Goal: Task Accomplishment & Management: Manage account settings

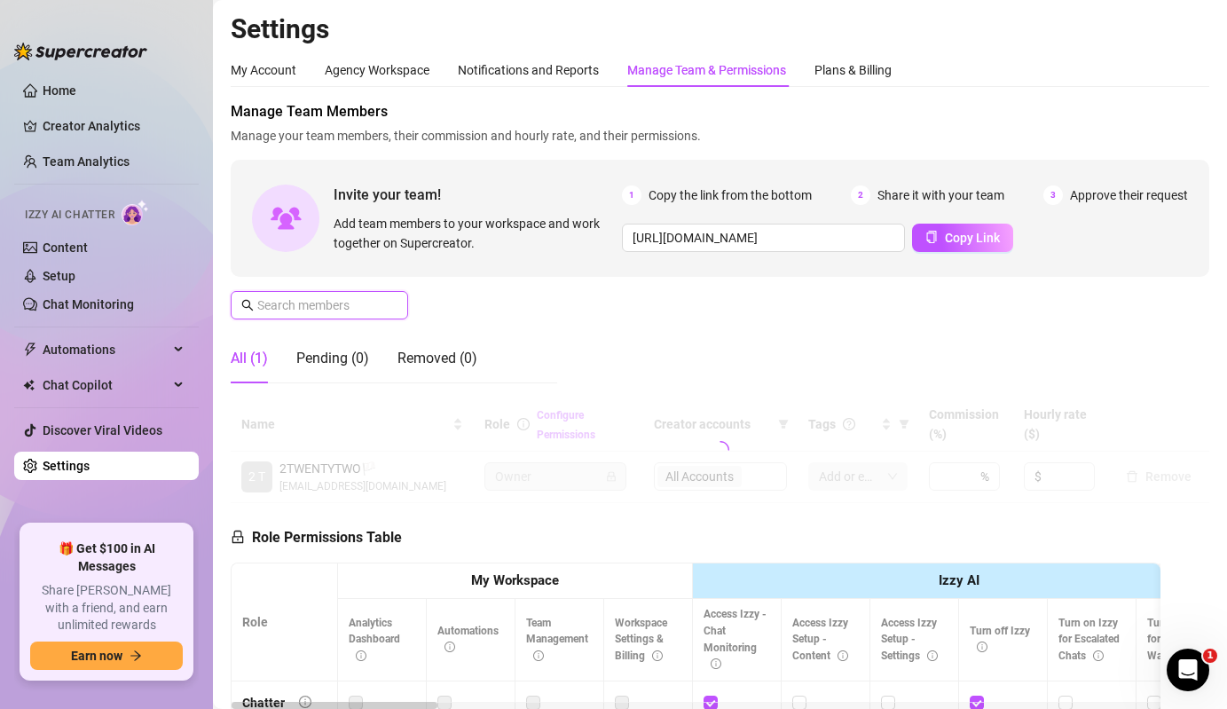
click at [316, 296] on input "text" at bounding box center [320, 306] width 126 height 20
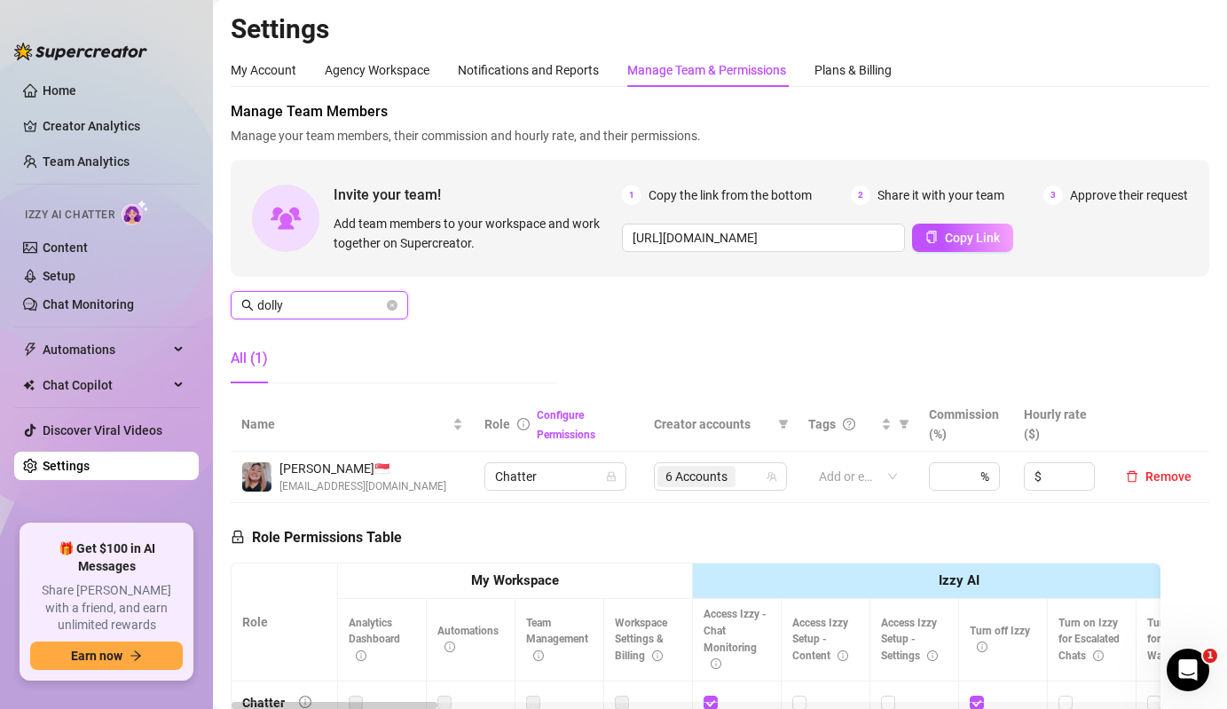
type input "dolly"
click at [738, 498] on td "6 Accounts" at bounding box center [720, 477] width 154 height 51
click at [731, 479] on span "6 Accounts" at bounding box center [697, 476] width 78 height 21
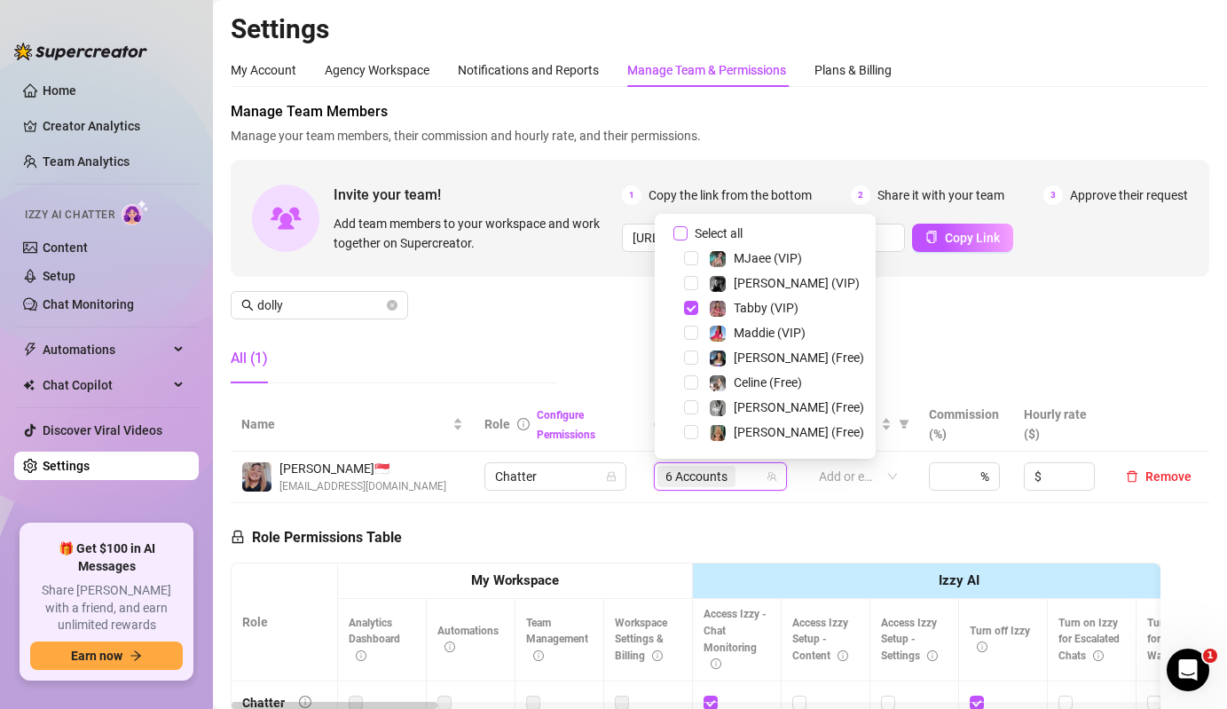
click at [709, 229] on span "Select all" at bounding box center [719, 234] width 62 height 20
click at [688, 229] on input "Select all" at bounding box center [681, 233] width 14 height 14
click at [709, 229] on span "Select all" at bounding box center [719, 234] width 62 height 20
click at [688, 229] on input "Select all" at bounding box center [681, 233] width 14 height 14
checkbox input "false"
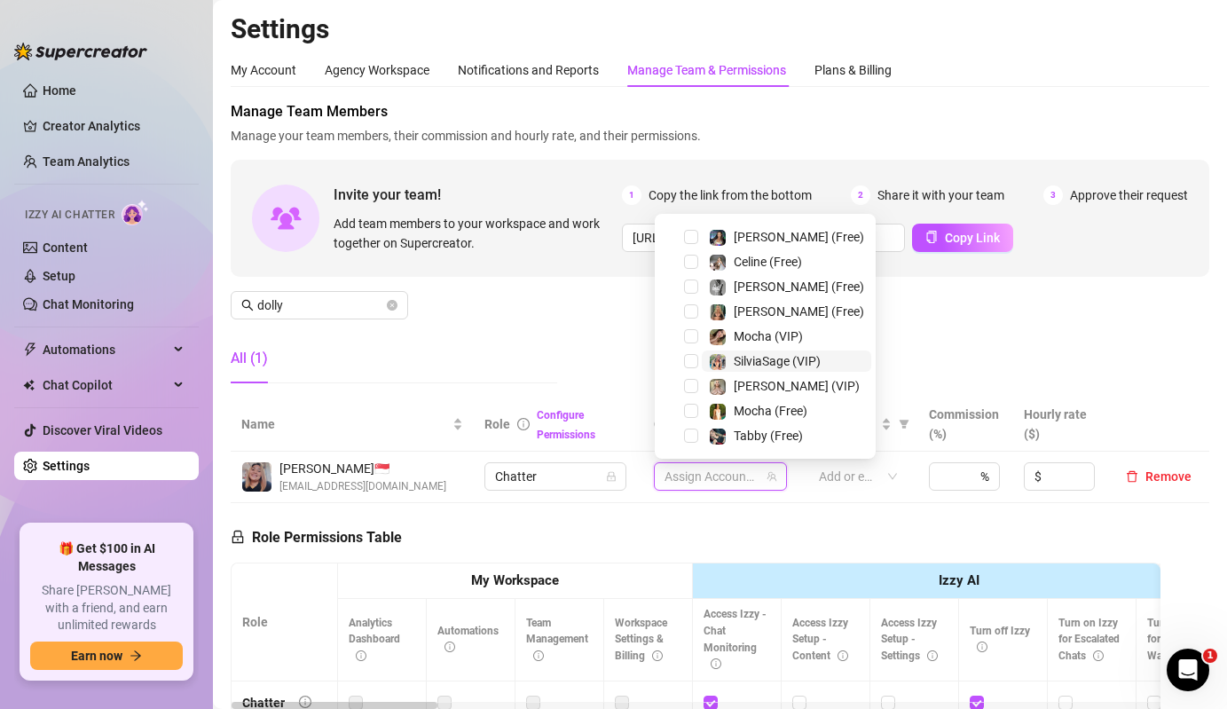
scroll to position [130, 0]
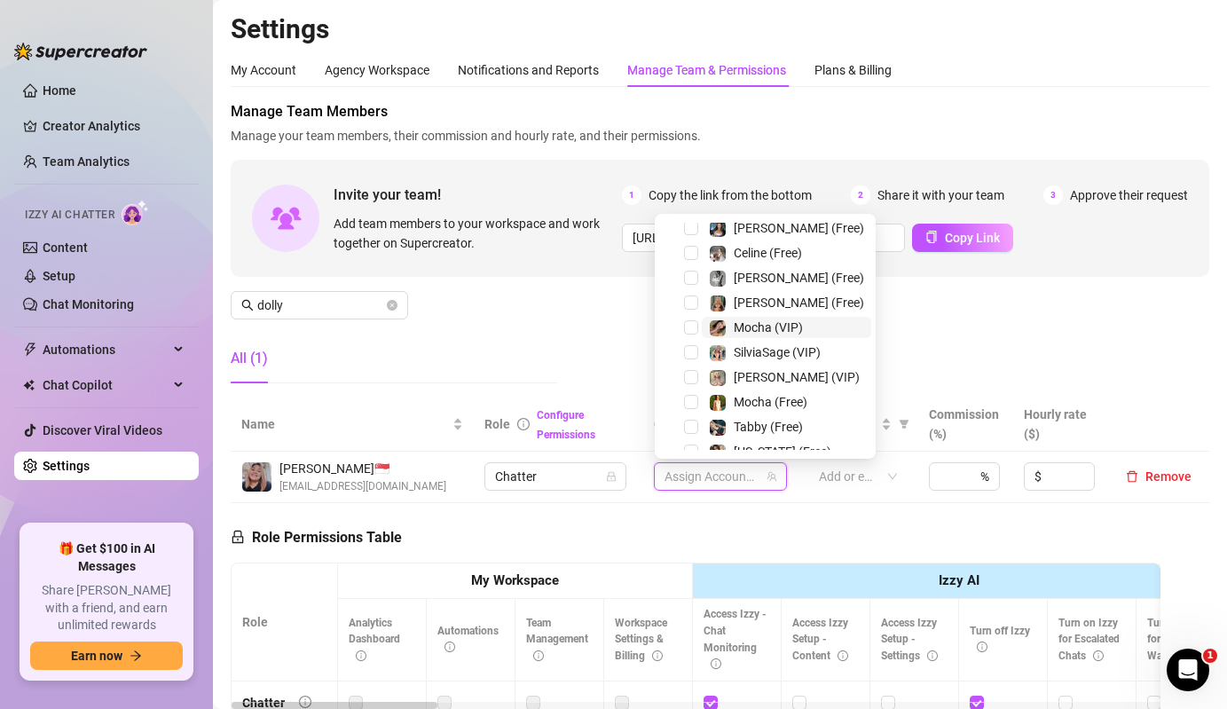
click at [703, 324] on span "Mocha (VIP)" at bounding box center [786, 327] width 169 height 21
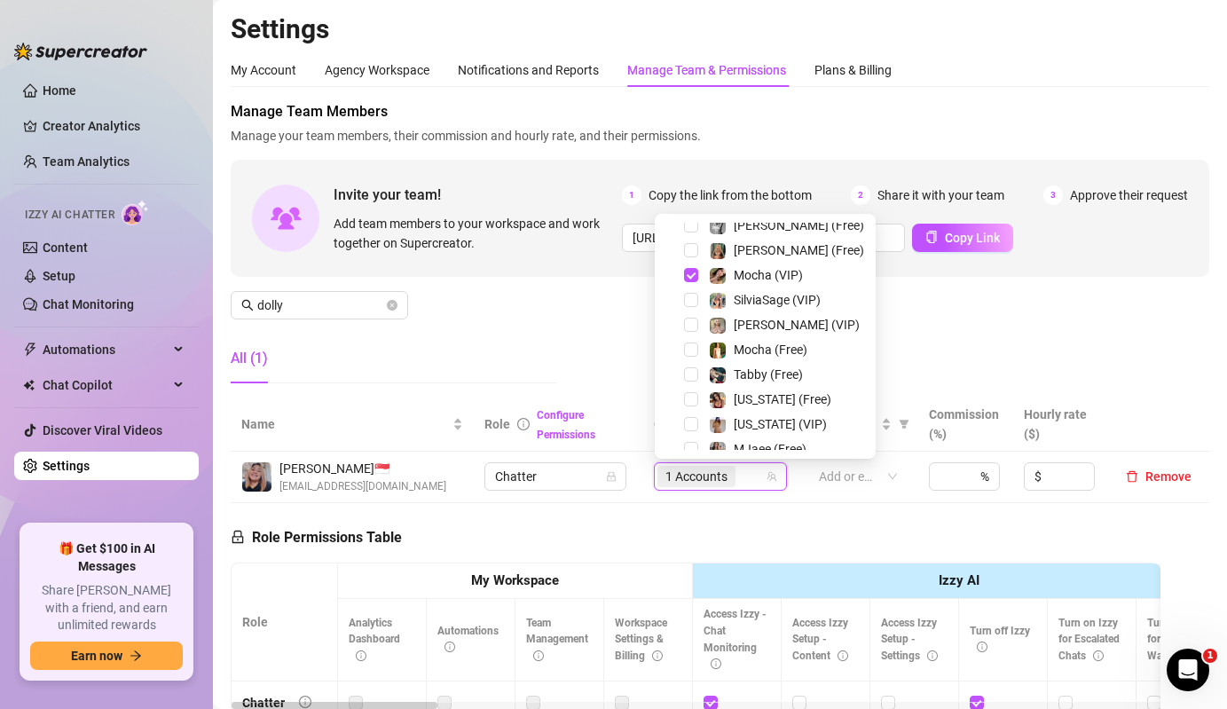
click at [698, 349] on div "Mocha (Free)" at bounding box center [765, 349] width 212 height 21
click at [728, 364] on div "Tabby (Free)" at bounding box center [756, 374] width 94 height 21
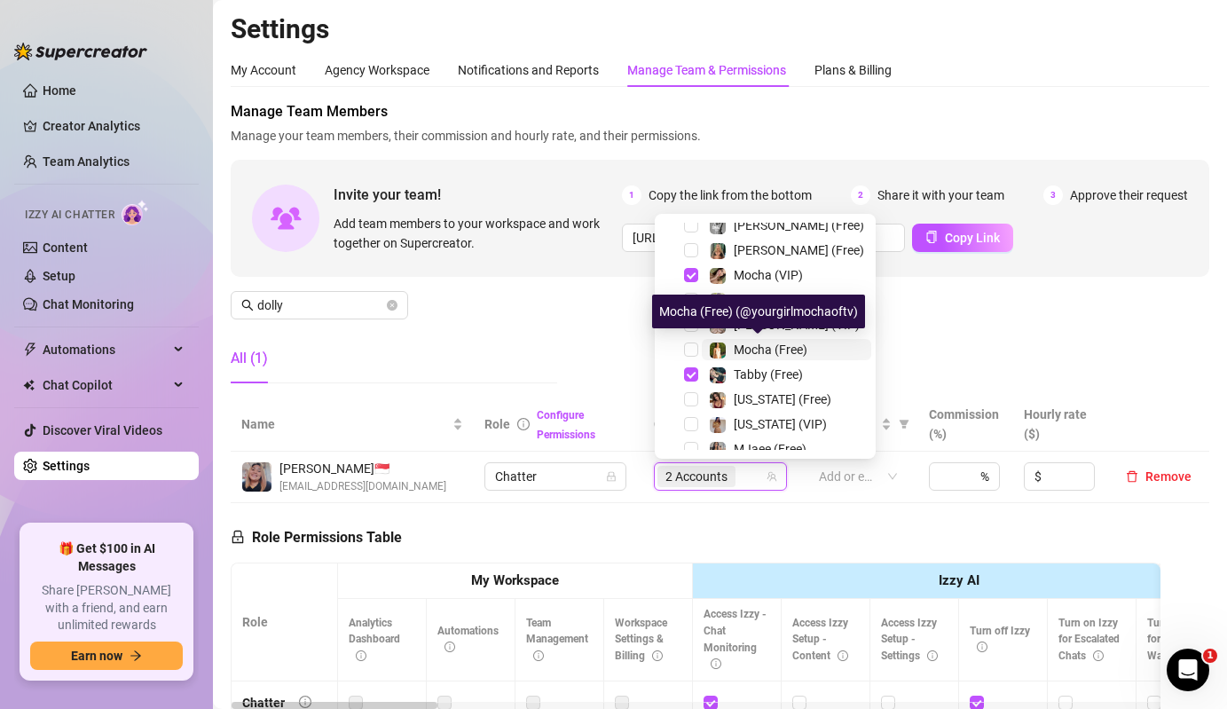
click at [729, 353] on div "Mocha (Free)" at bounding box center [758, 349] width 99 height 21
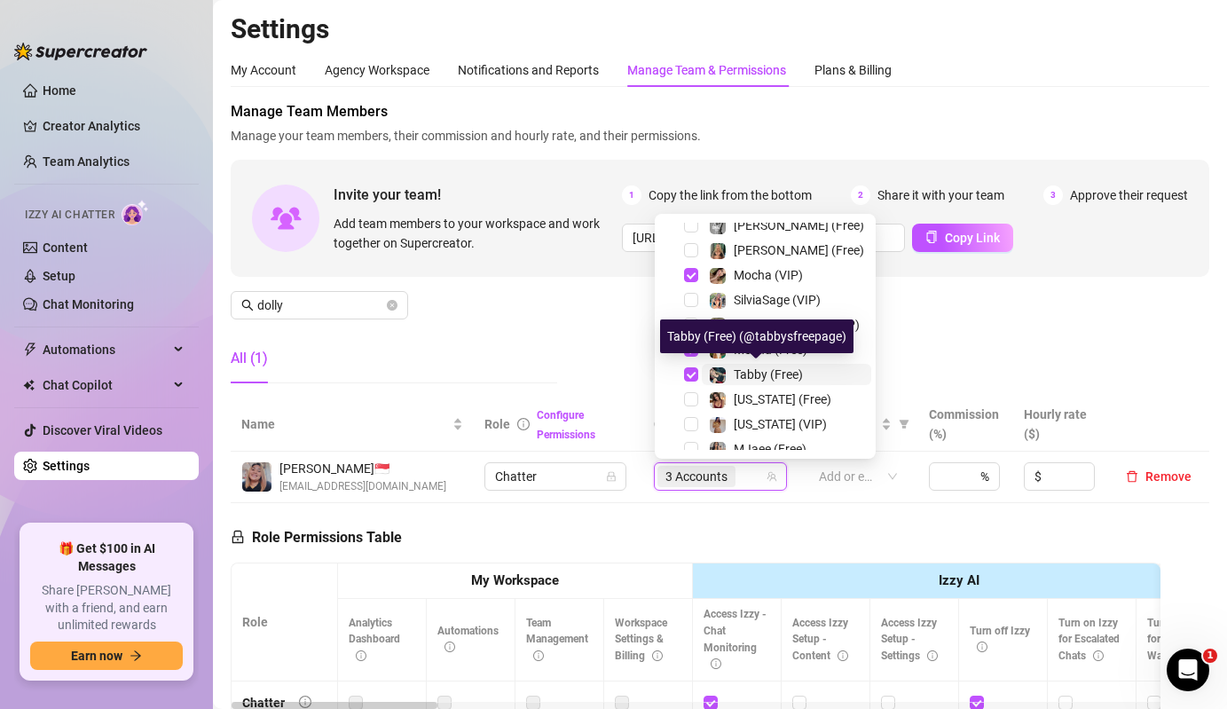
click at [722, 374] on img at bounding box center [718, 375] width 16 height 16
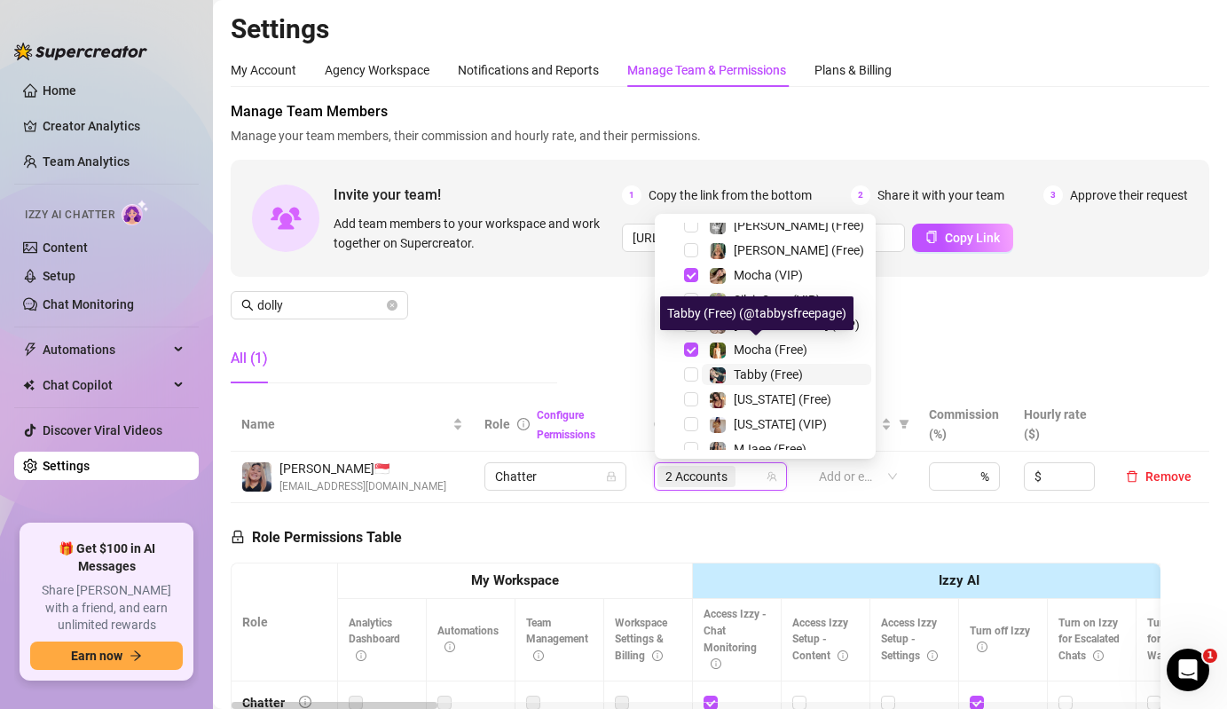
scroll to position [344, 0]
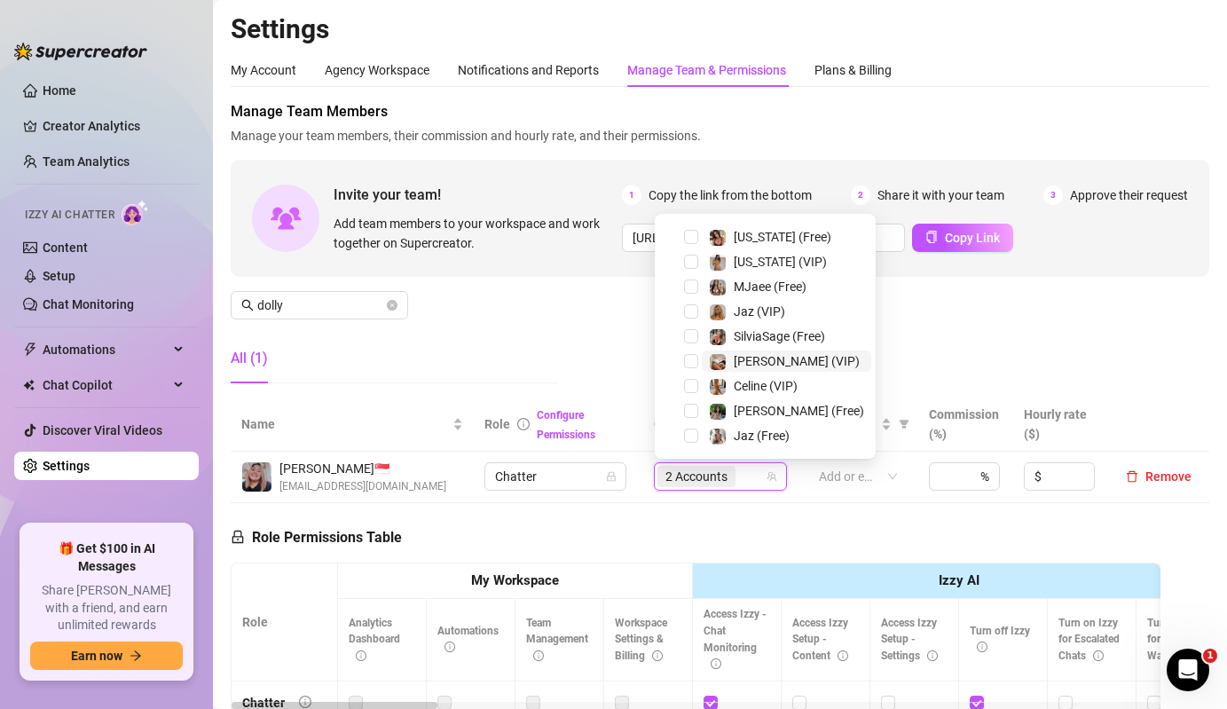
click at [706, 362] on span "[PERSON_NAME] (VIP)" at bounding box center [786, 361] width 169 height 21
click at [710, 427] on div at bounding box center [718, 435] width 18 height 21
click at [705, 452] on div "Select all MJaee (VIP) [PERSON_NAME] (VIP) Tabby (VIP) [PERSON_NAME] (VIP) [PER…" at bounding box center [765, 336] width 221 height 245
click at [710, 445] on div at bounding box center [718, 435] width 18 height 21
click at [727, 417] on div "[PERSON_NAME] (Free)" at bounding box center [786, 410] width 155 height 21
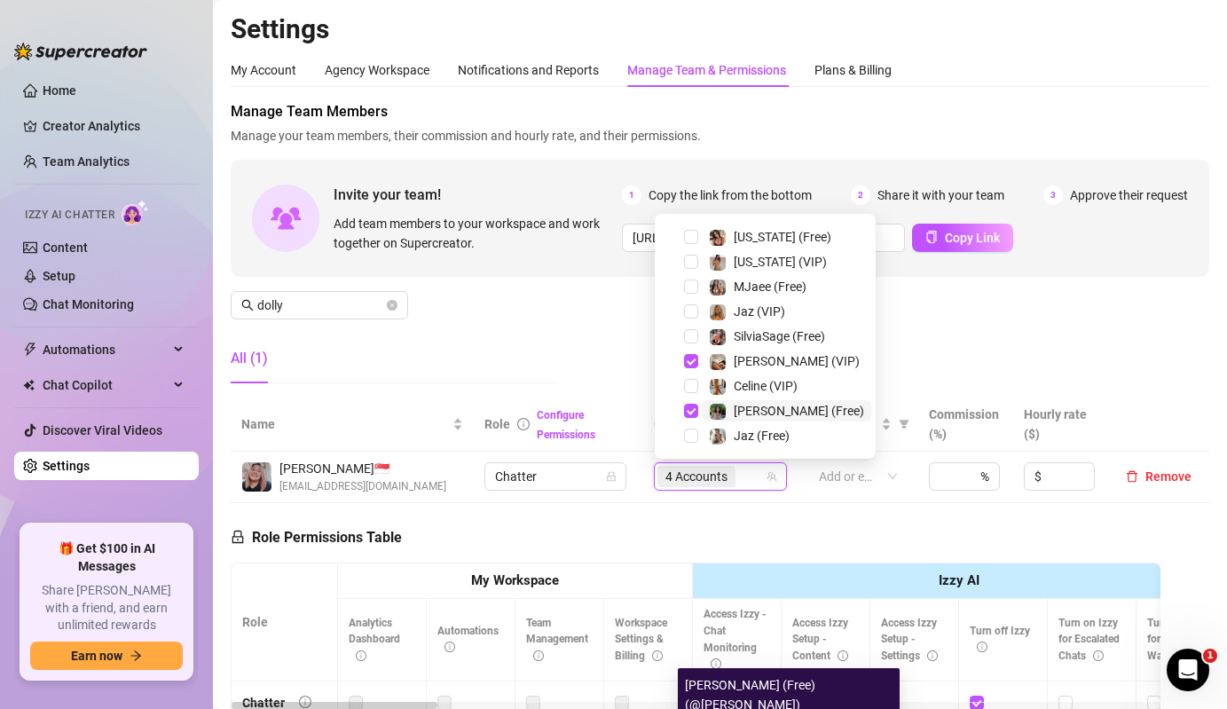
scroll to position [0, 0]
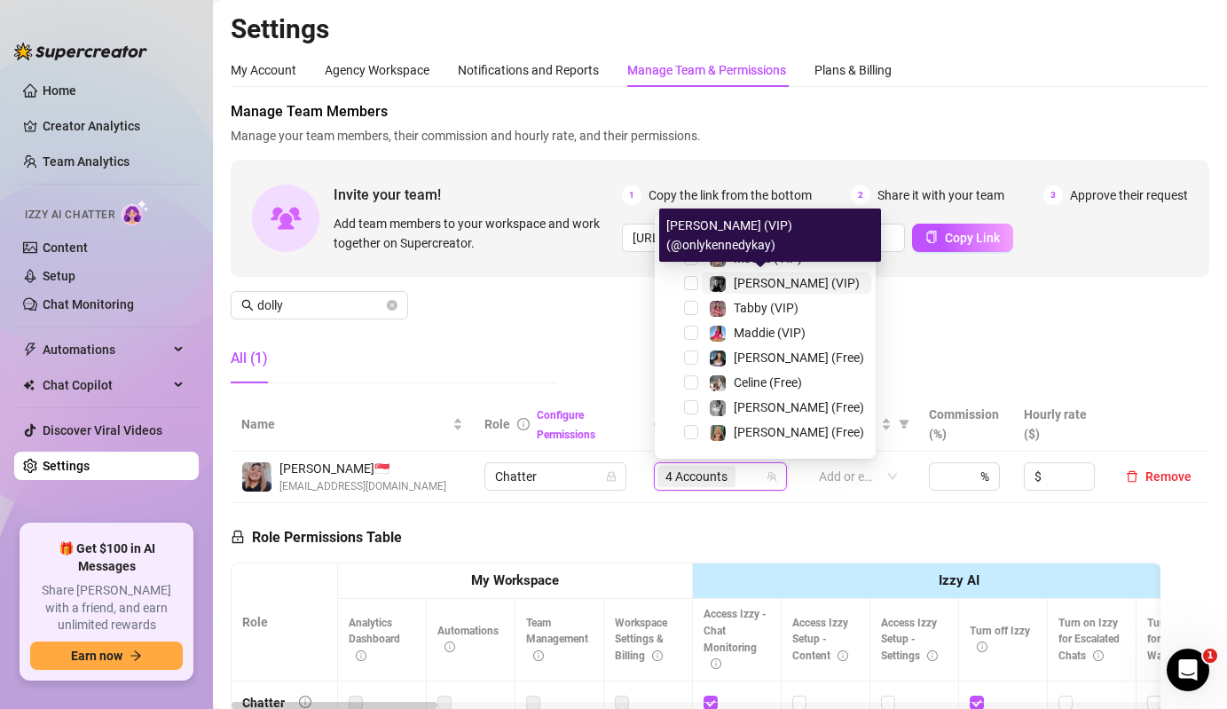
click at [716, 282] on img at bounding box center [718, 284] width 16 height 16
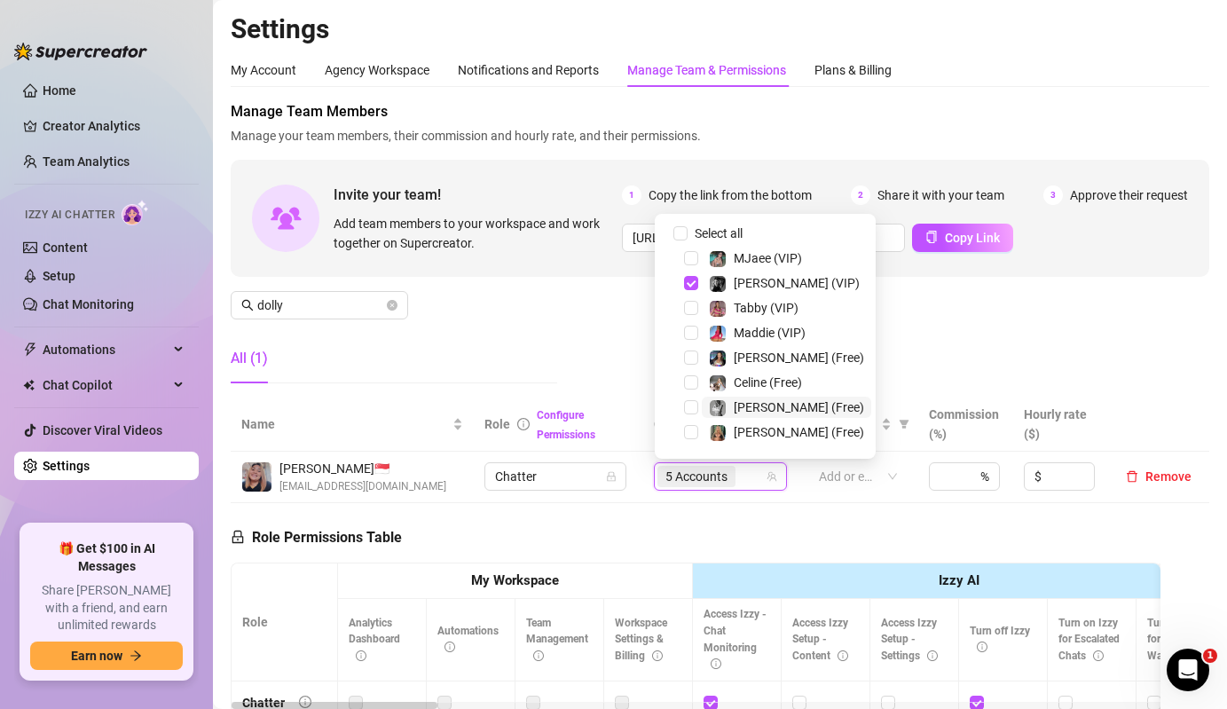
click at [726, 398] on div at bounding box center [718, 407] width 18 height 21
